Goal: Check status: Check status

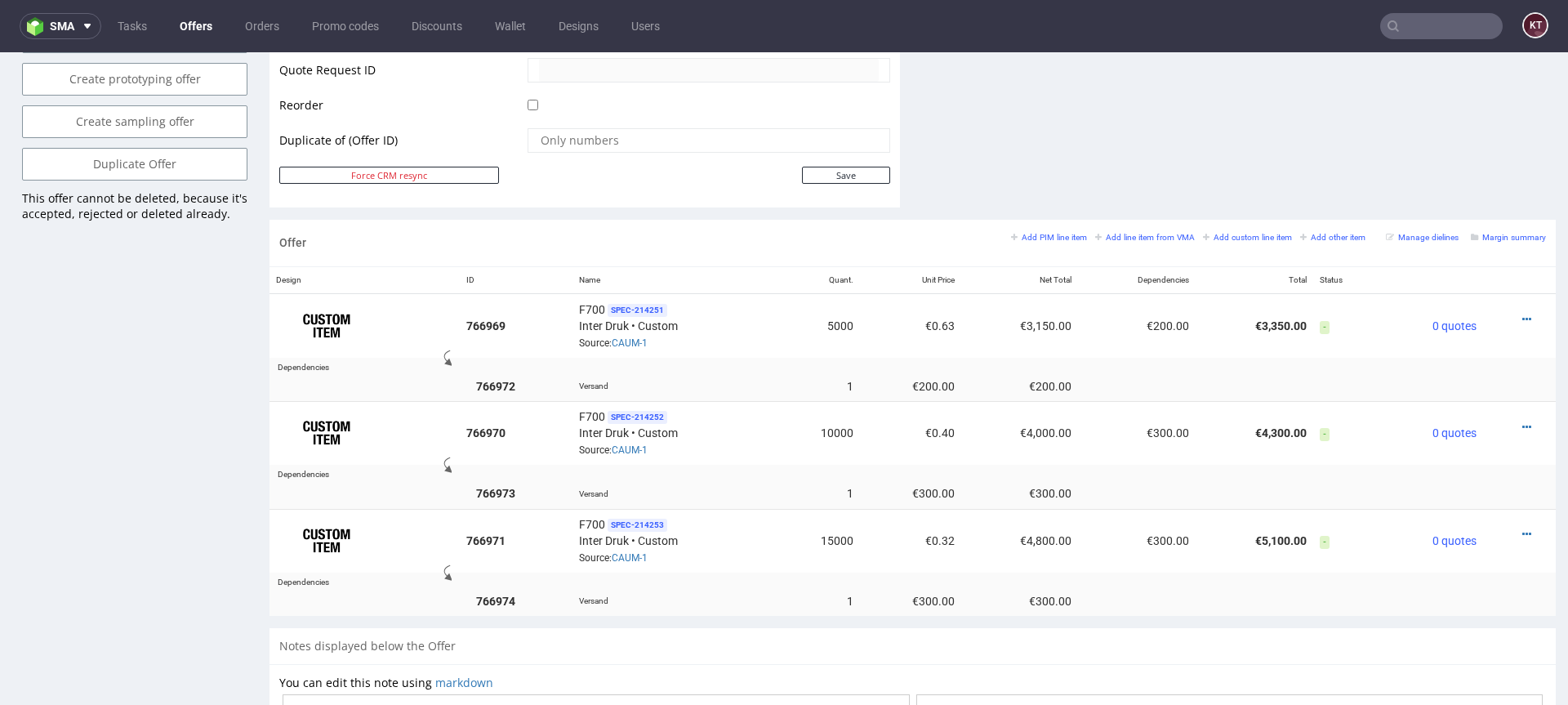
scroll to position [851, 0]
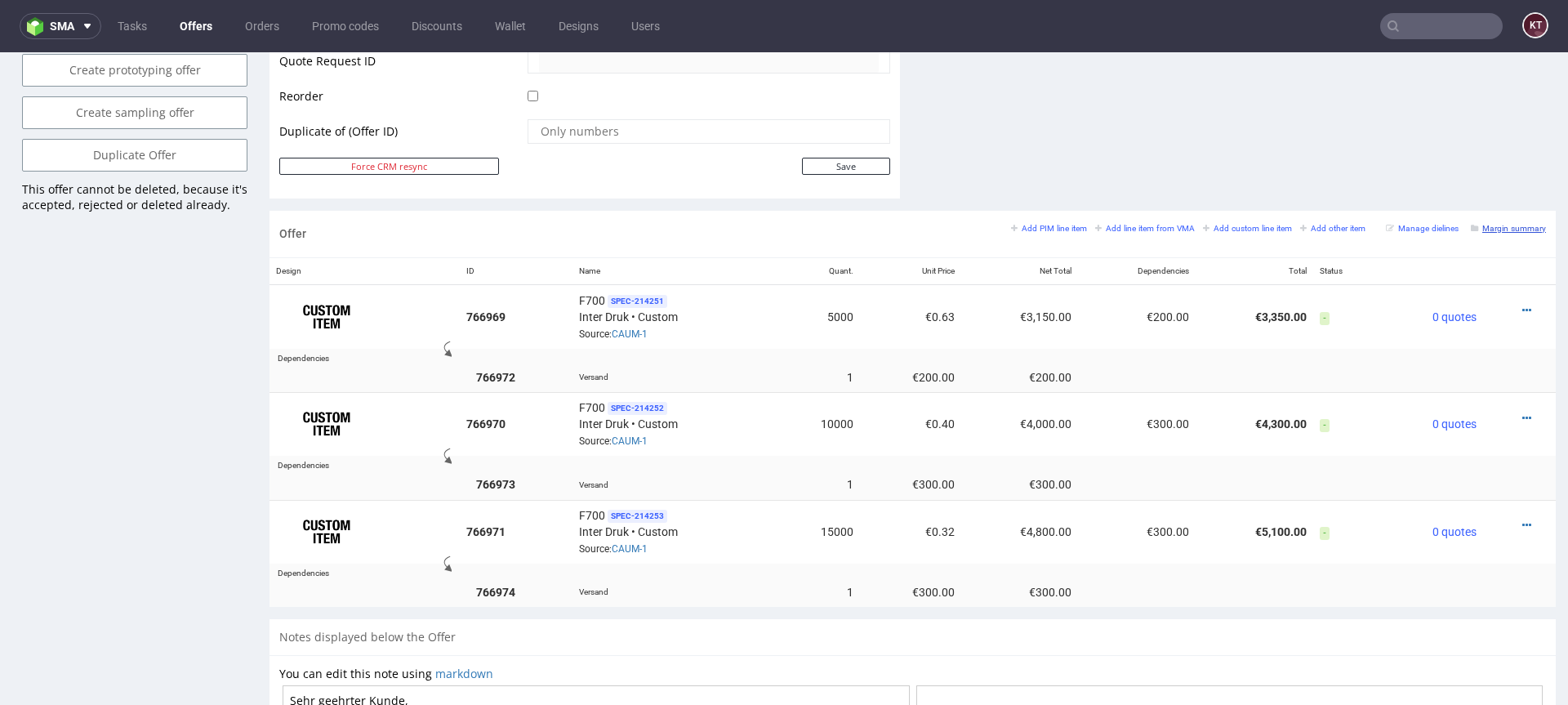
click at [1519, 224] on small "Margin summary" at bounding box center [1509, 228] width 75 height 9
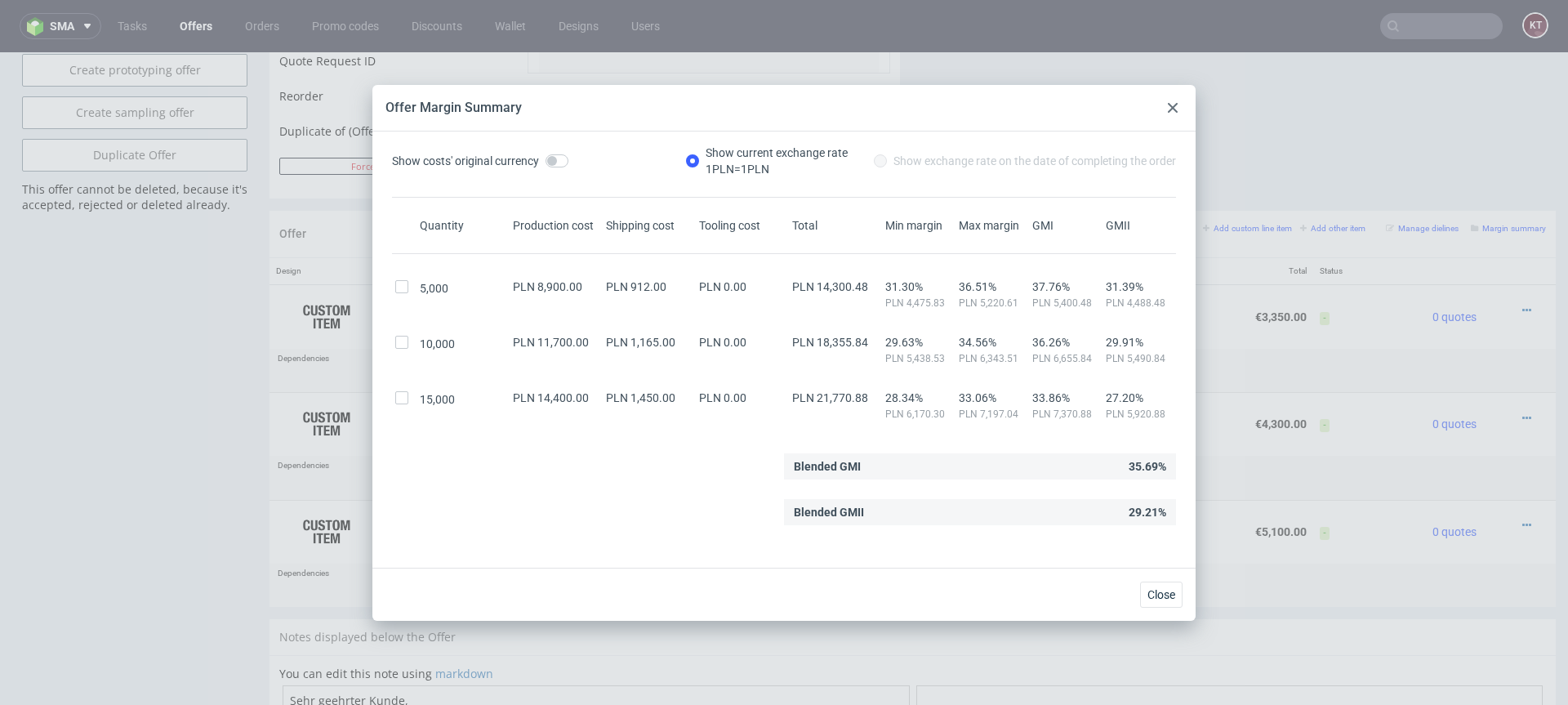
scroll to position [0, 0]
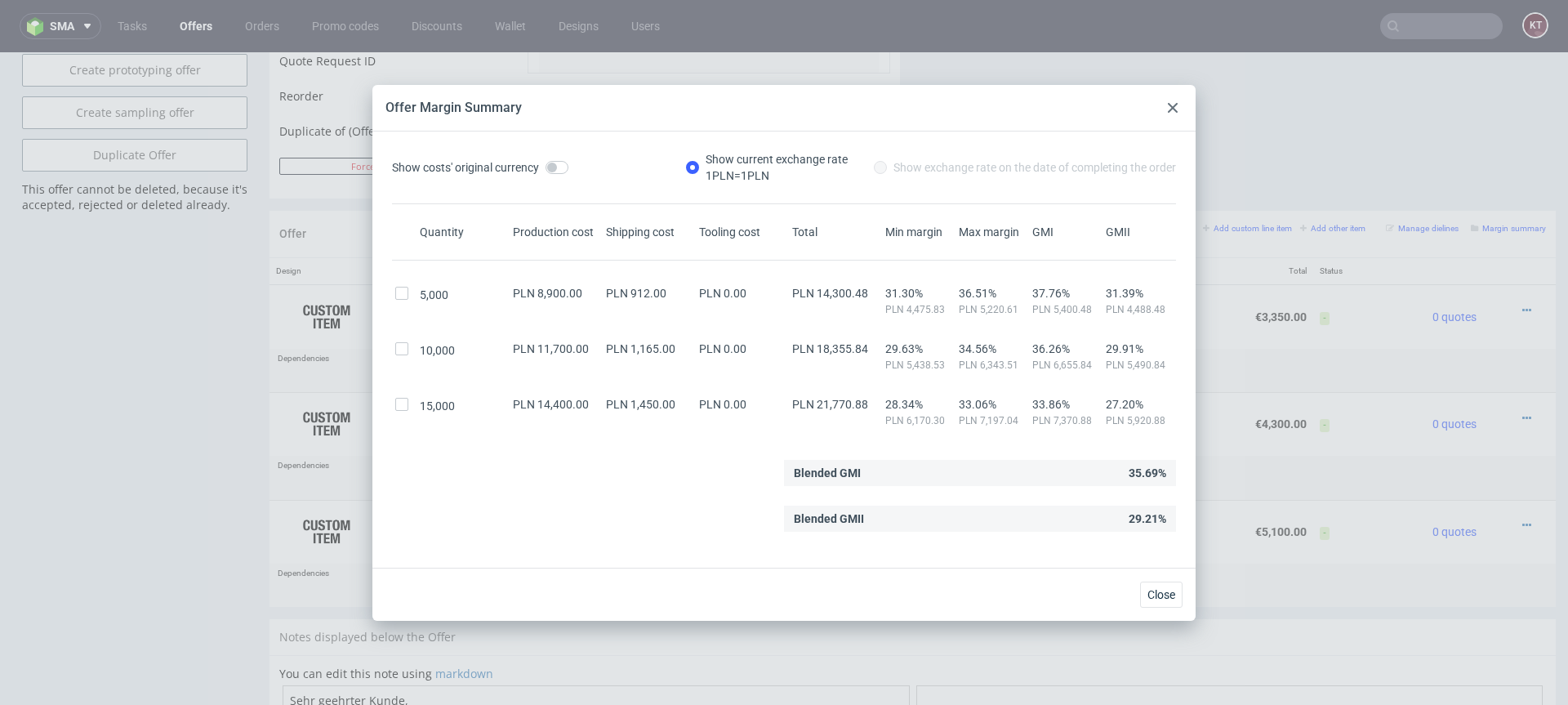
click at [1171, 105] on use at bounding box center [1173, 107] width 10 height 10
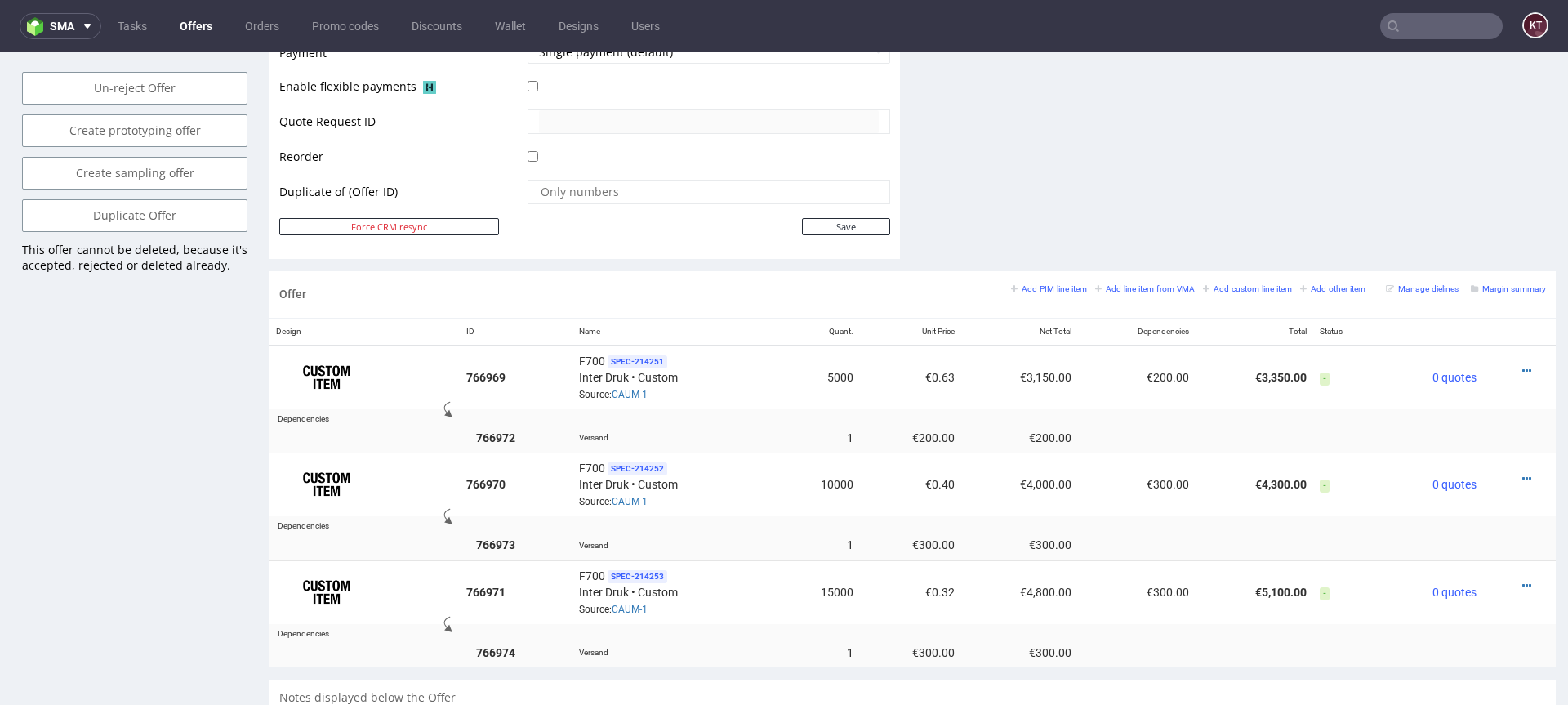
scroll to position [896, 0]
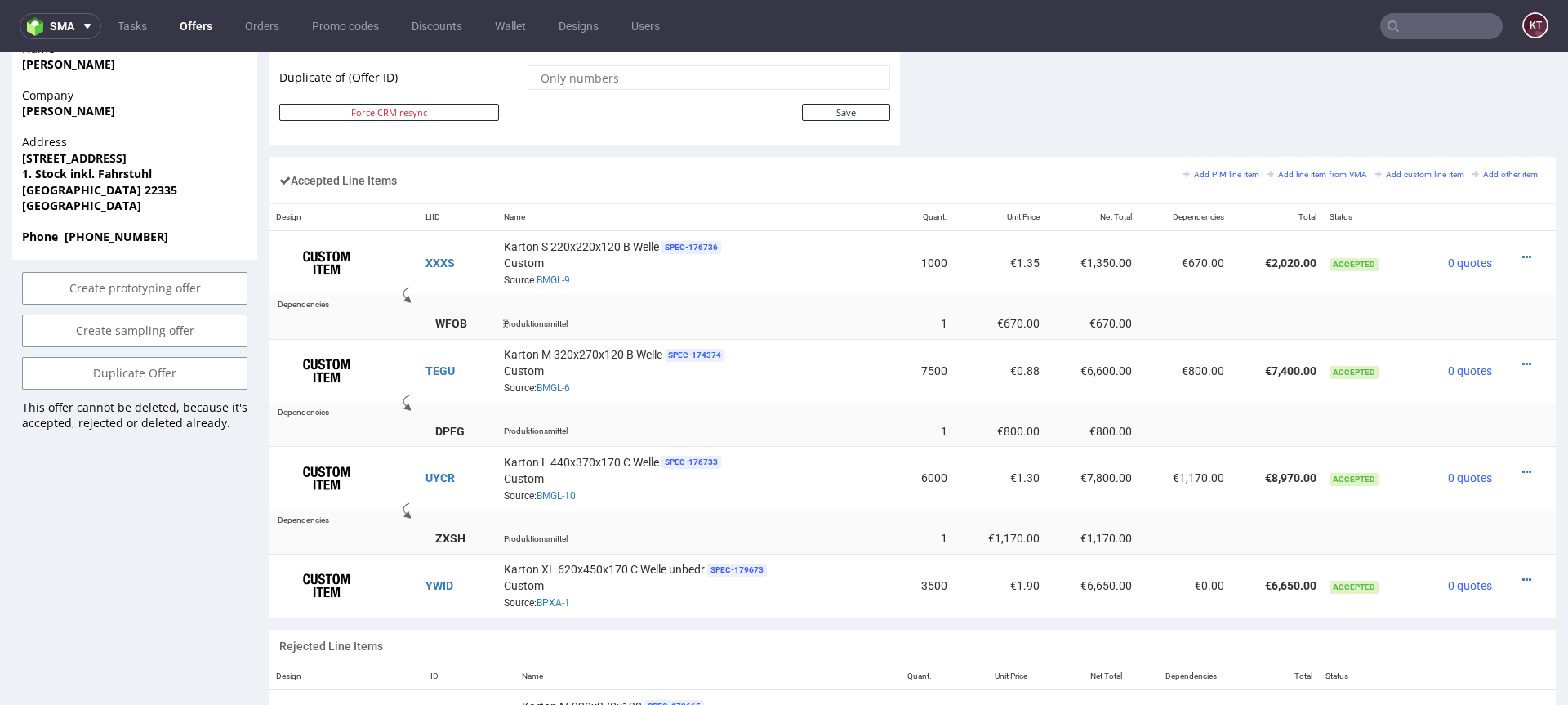
scroll to position [961, 0]
